Goal: Find specific page/section: Find specific page/section

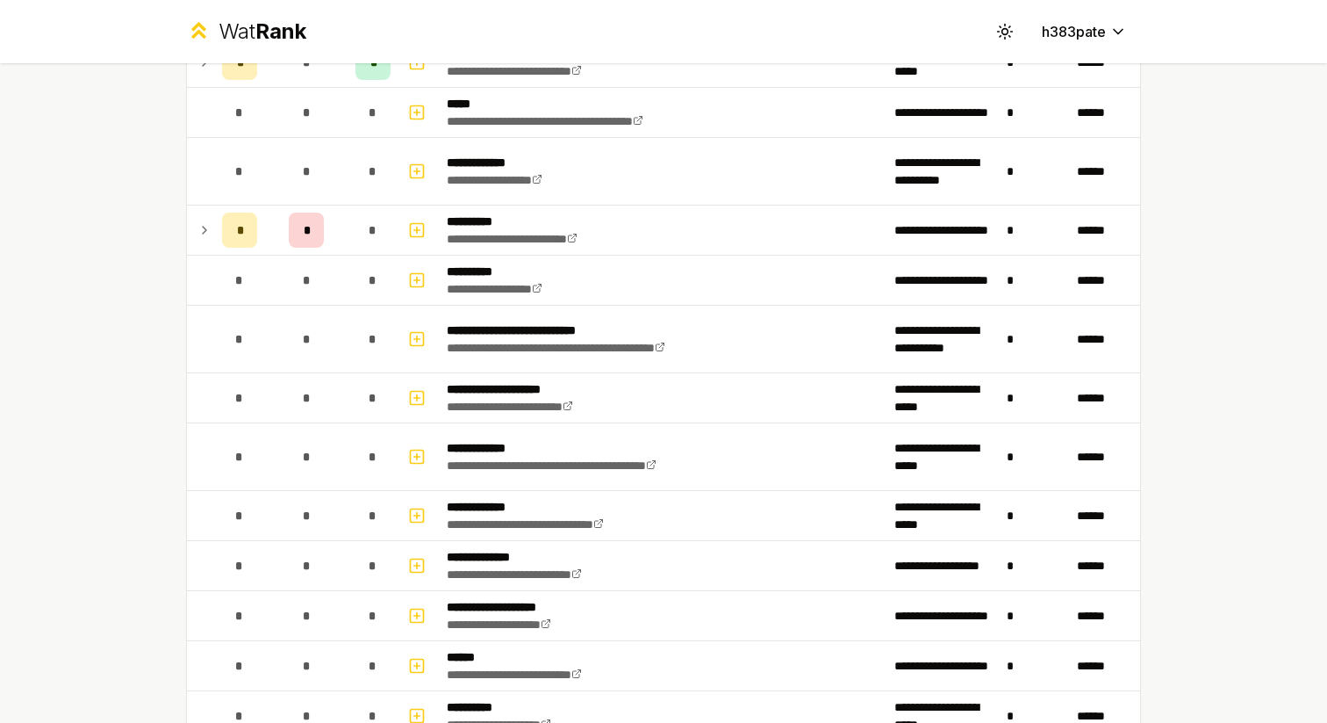
scroll to position [499, 0]
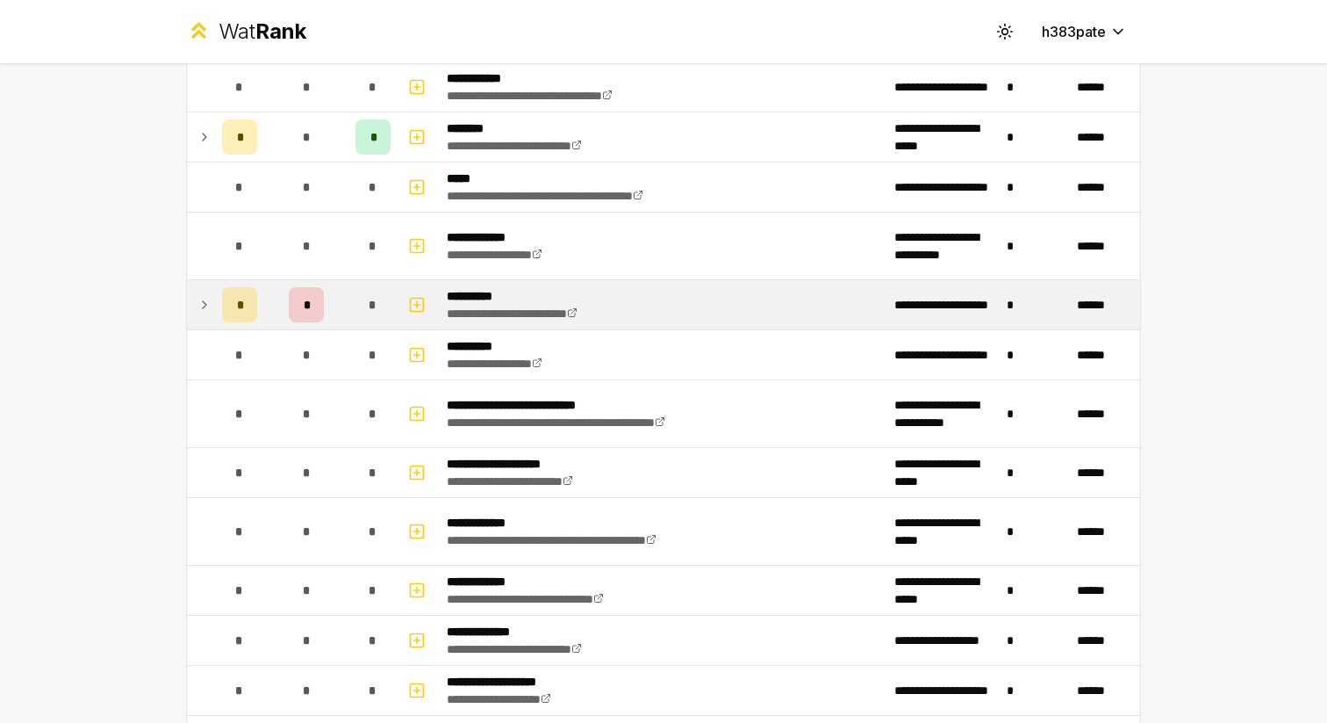
click at [316, 302] on div "*" at bounding box center [306, 304] width 35 height 35
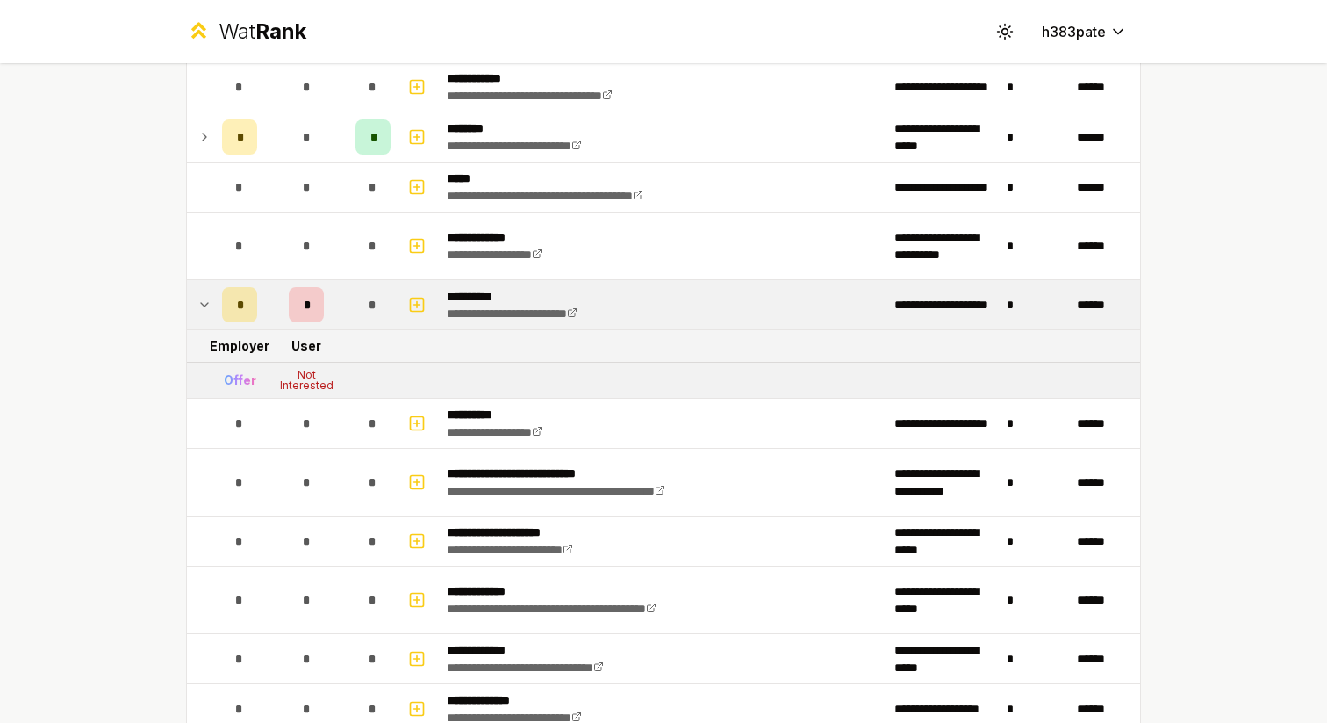
click at [212, 297] on td at bounding box center [201, 304] width 28 height 49
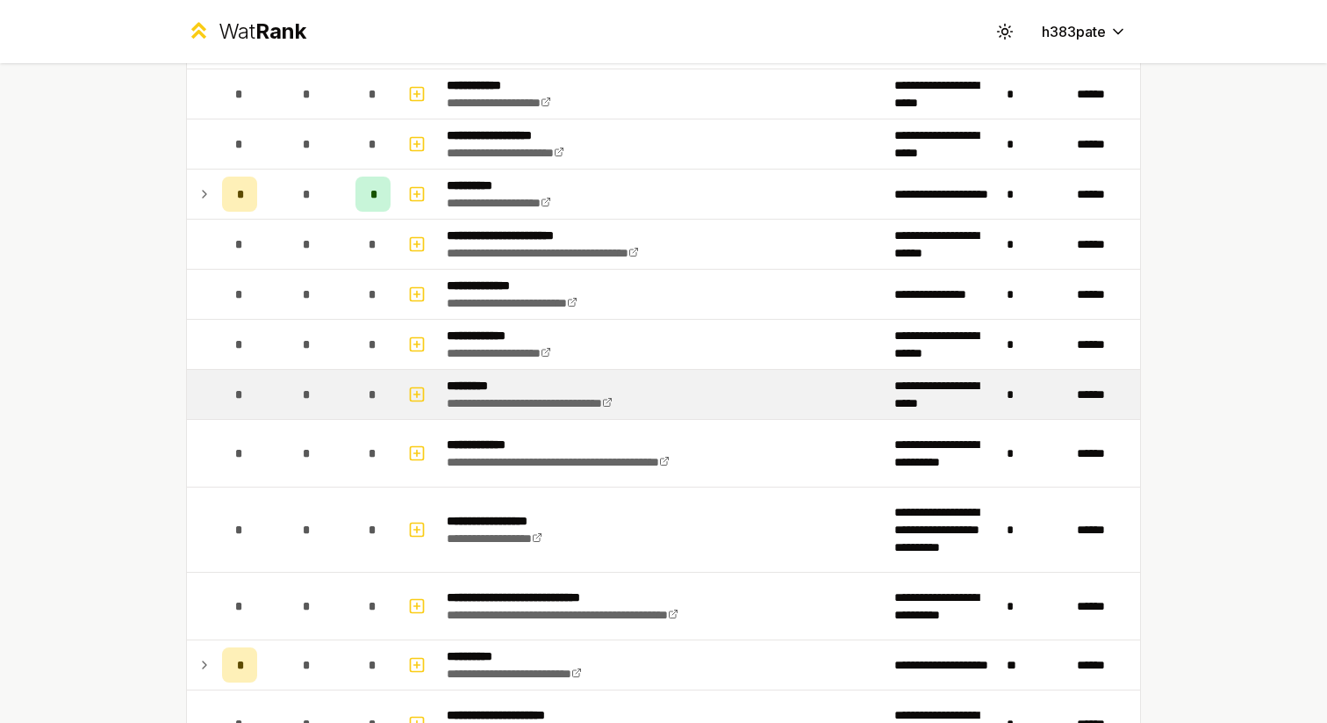
scroll to position [2449, 0]
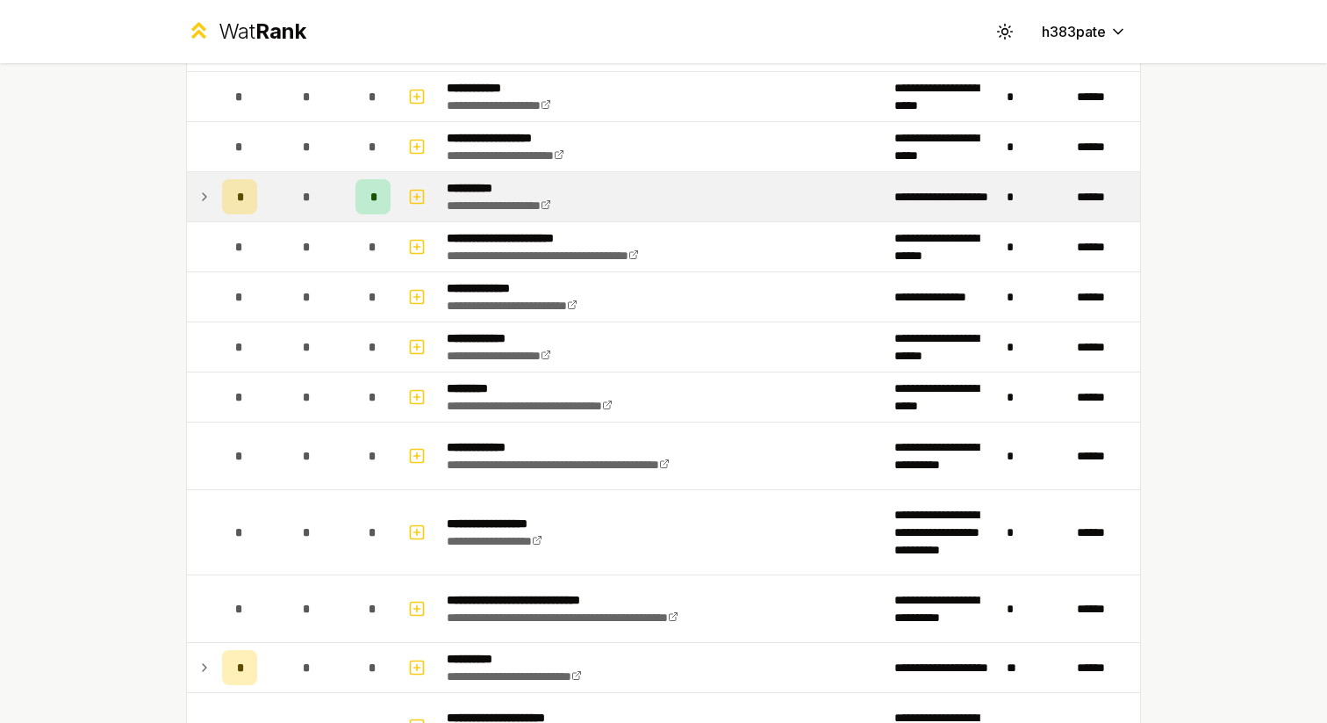
click at [210, 198] on icon at bounding box center [205, 196] width 14 height 21
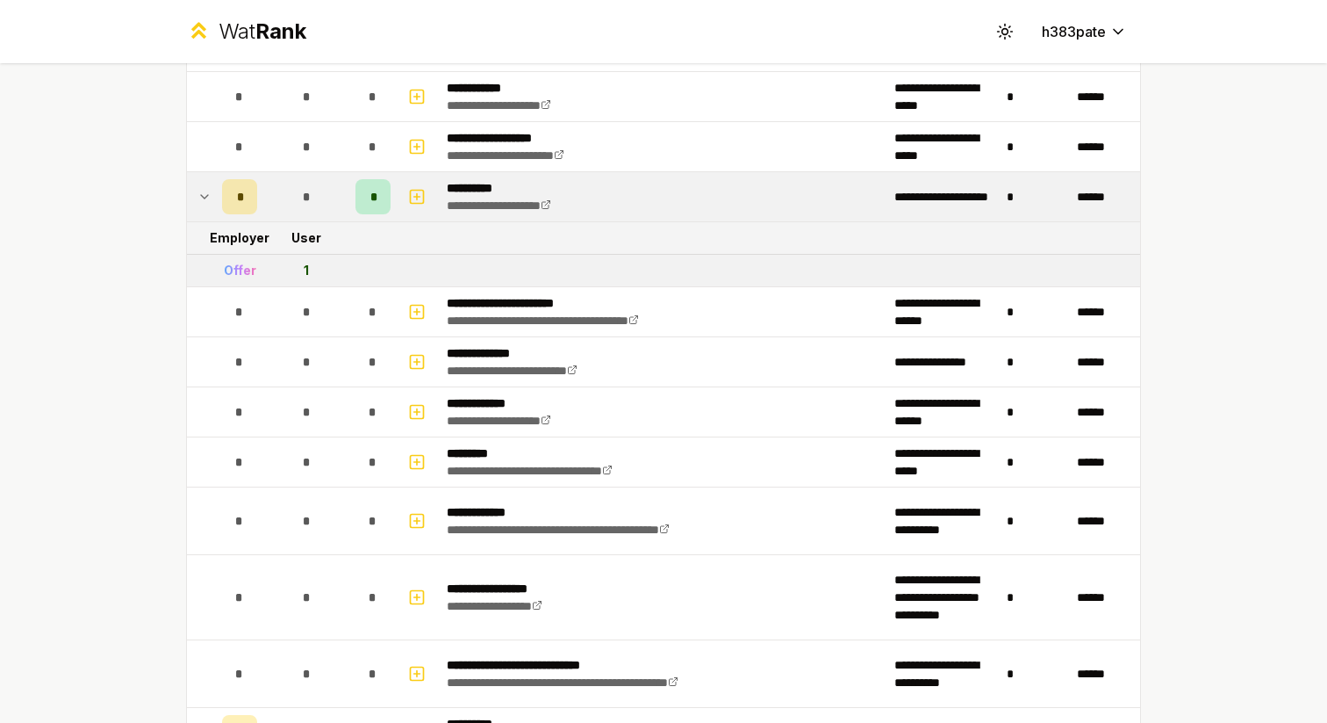
click at [199, 204] on icon at bounding box center [205, 196] width 14 height 21
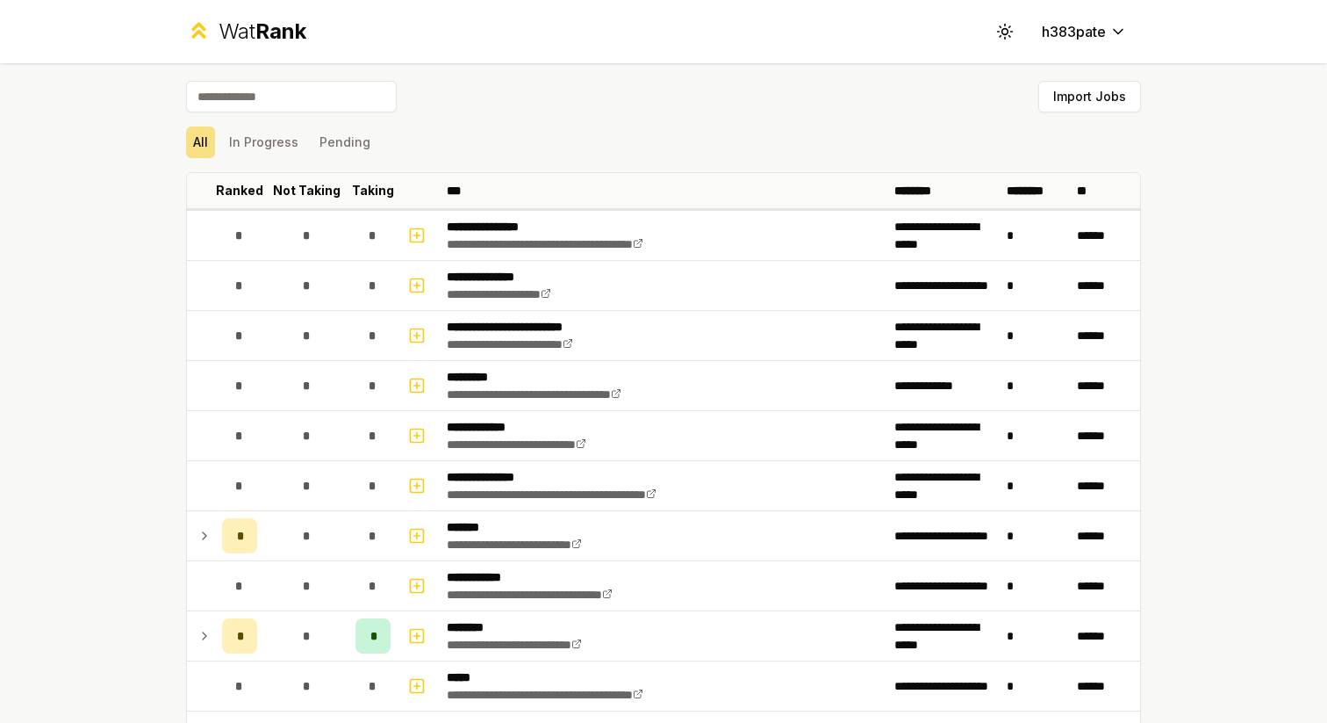
scroll to position [60, 0]
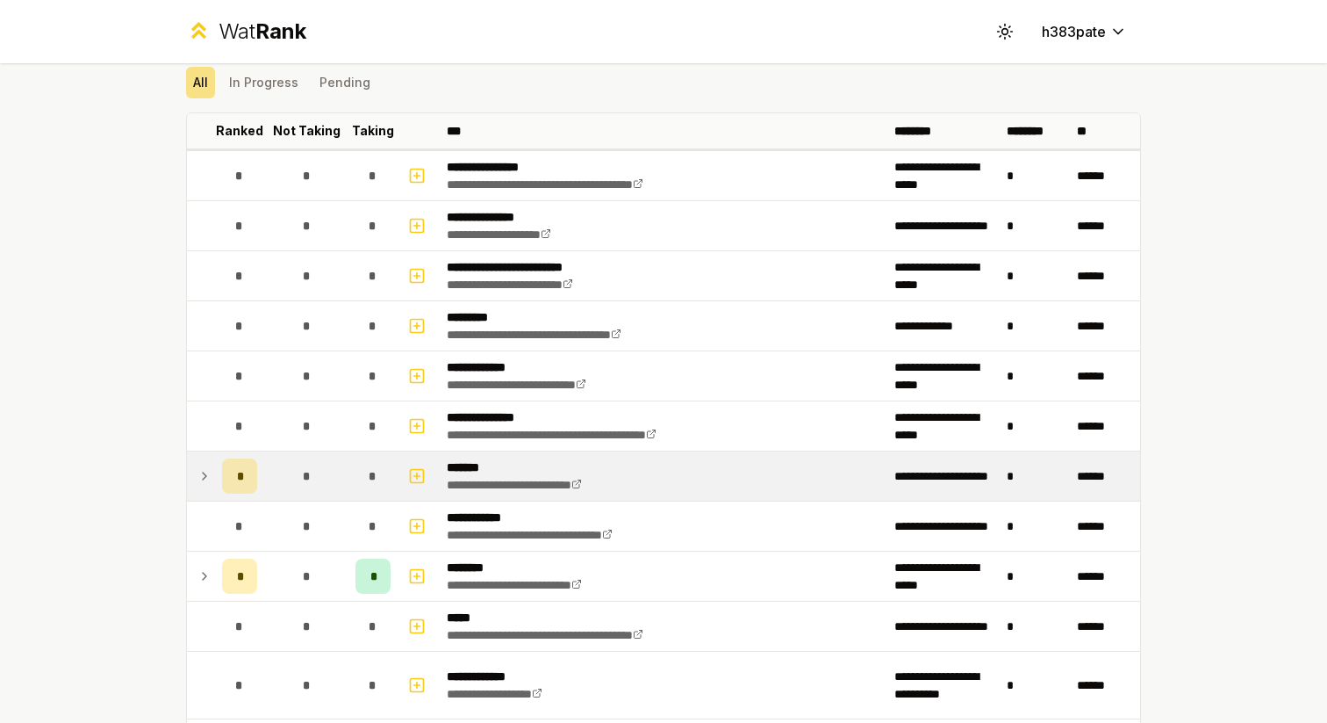
click at [285, 493] on td "*" at bounding box center [306, 475] width 84 height 49
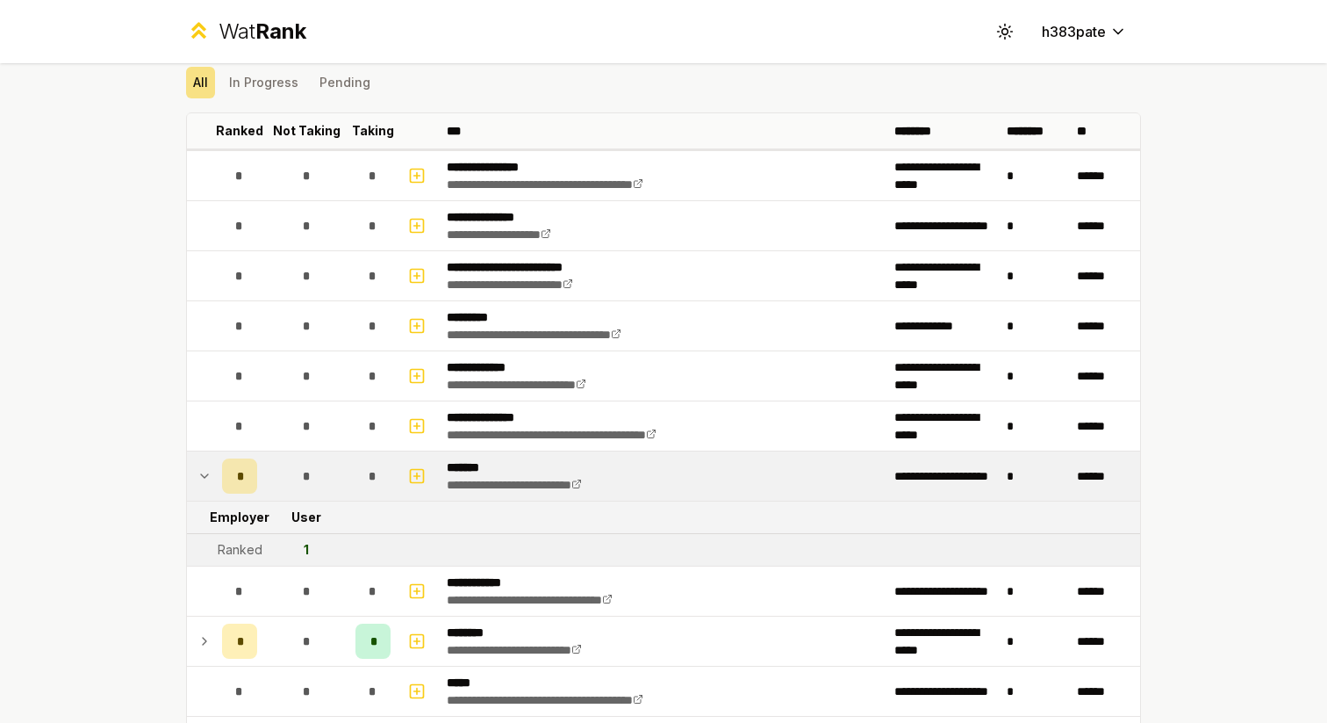
click at [310, 485] on div "*" at bounding box center [306, 475] width 35 height 35
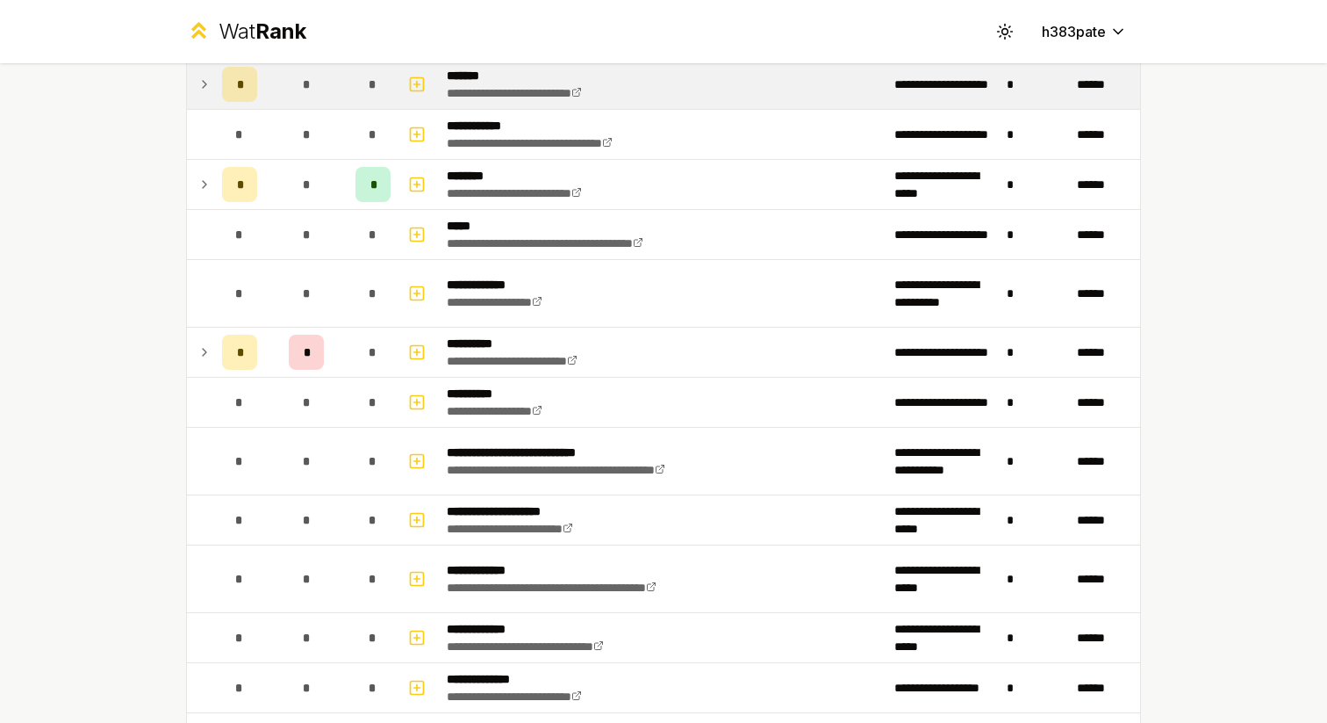
scroll to position [461, 0]
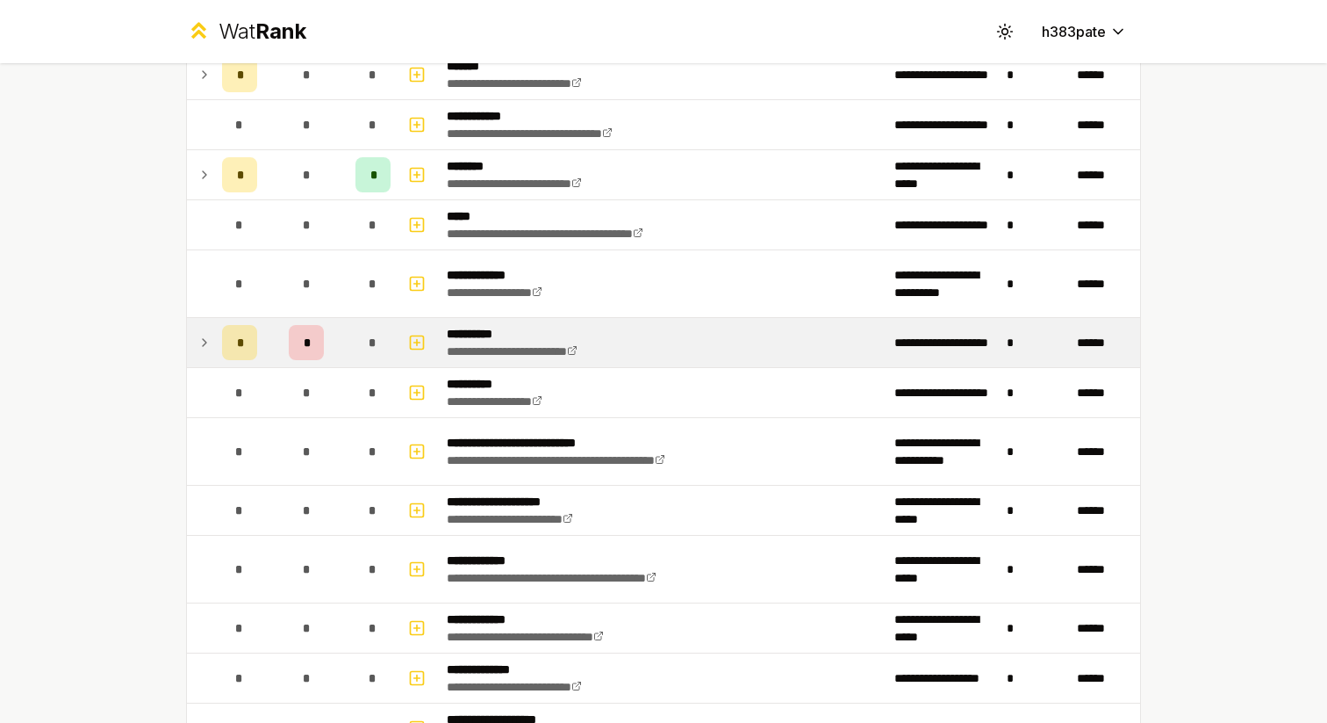
click at [357, 349] on div "*" at bounding box center [373, 342] width 35 height 35
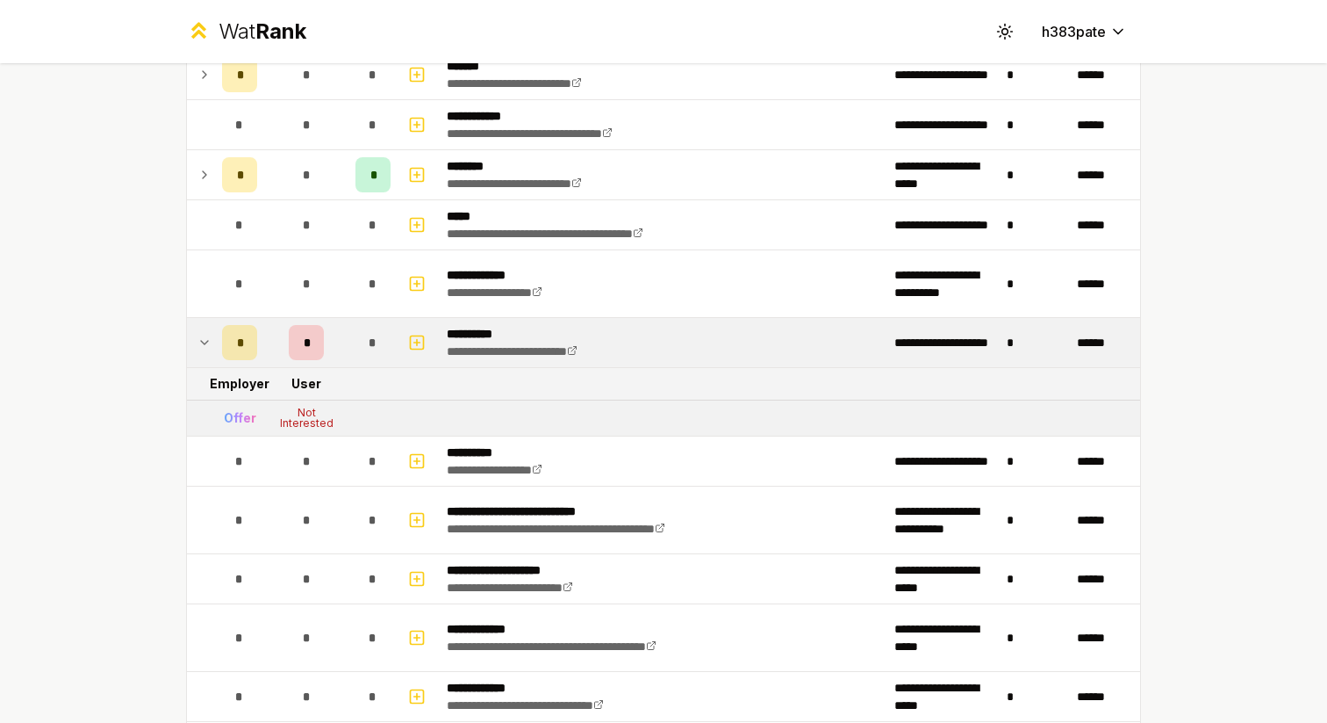
click at [357, 349] on div "*" at bounding box center [373, 342] width 35 height 35
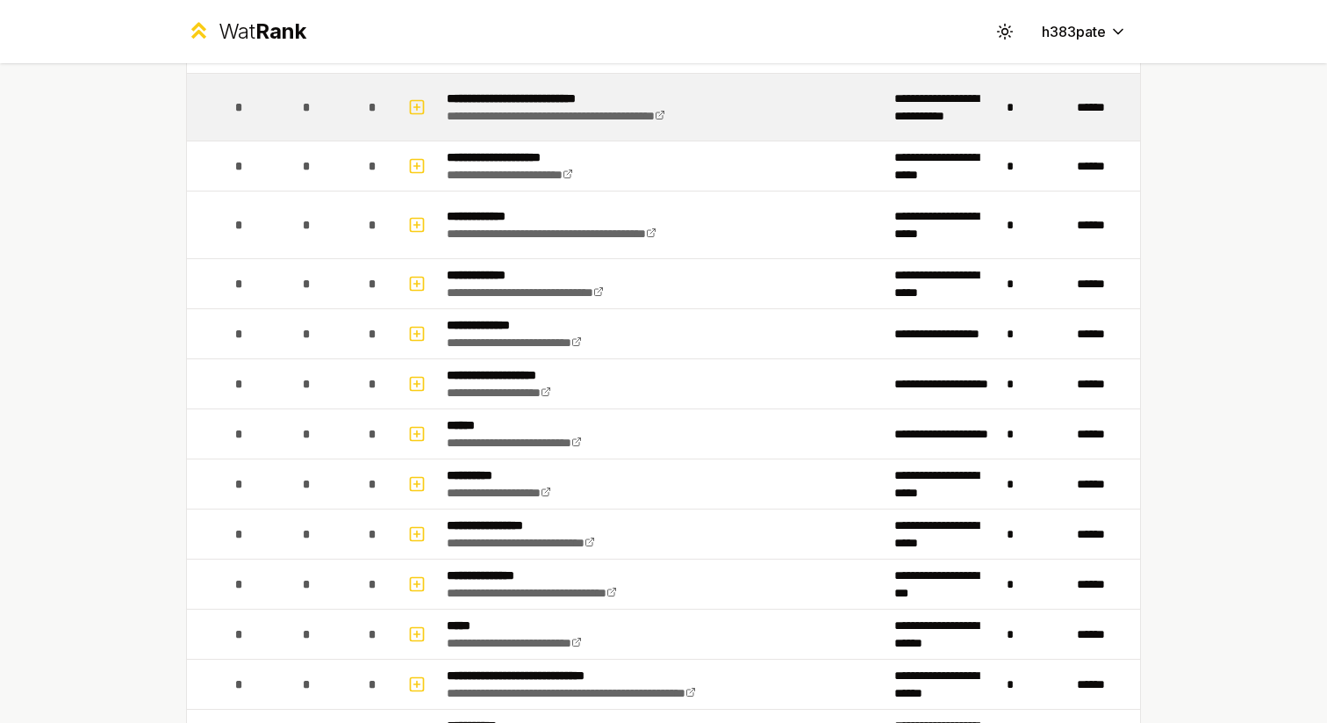
scroll to position [808, 0]
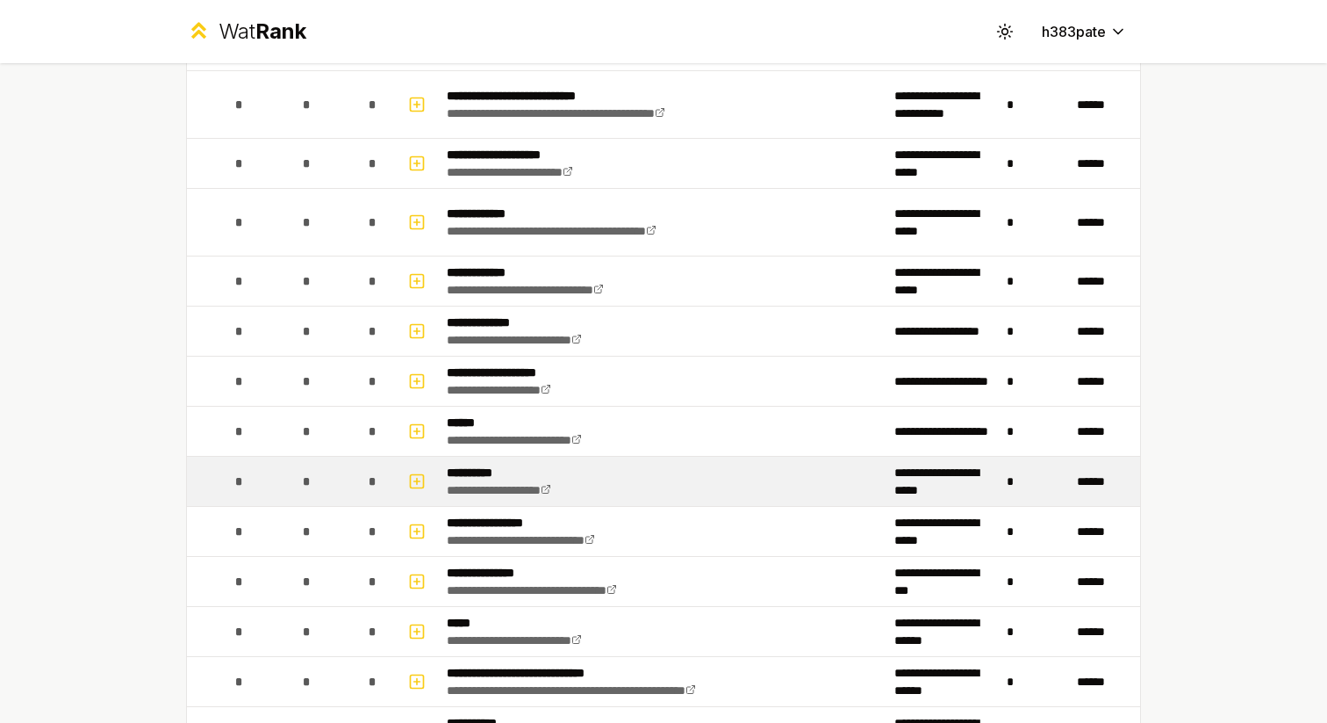
click at [279, 480] on td "*" at bounding box center [306, 481] width 84 height 49
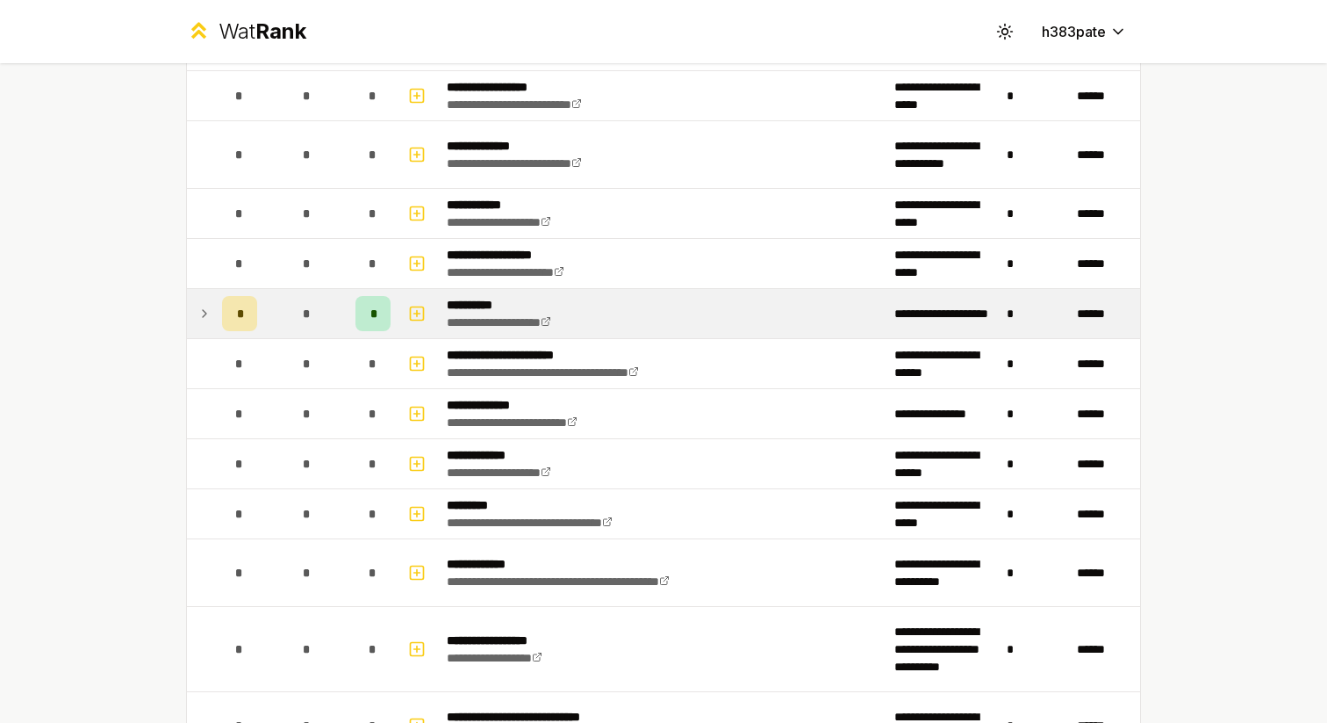
scroll to position [2333, 0]
